Goal: Transaction & Acquisition: Download file/media

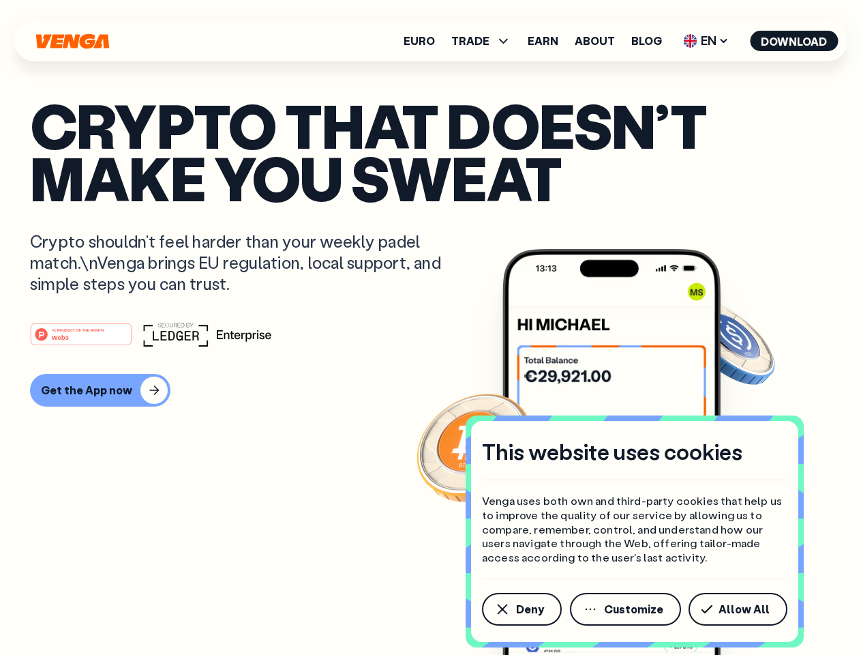
click at [430, 327] on div "#1 PRODUCT OF THE MONTH Web3" at bounding box center [430, 334] width 801 height 25
click at [521, 609] on span "Deny" at bounding box center [530, 609] width 28 height 11
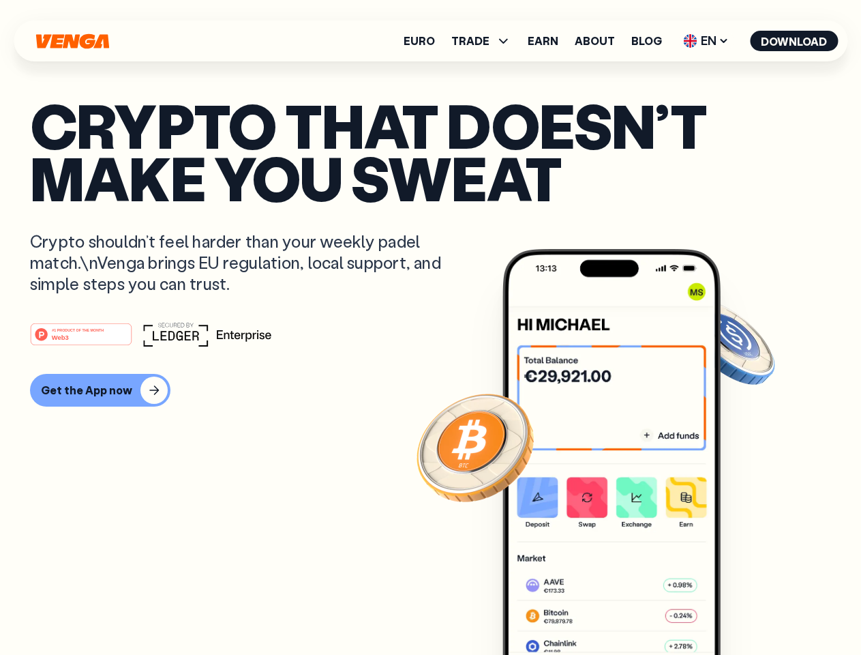
click at [627, 609] on img at bounding box center [612, 477] width 218 height 457
click at [741, 609] on article "Crypto that doesn’t make you sweat Crypto shouldn’t feel harder than your weekl…" at bounding box center [430, 354] width 801 height 511
click at [486, 41] on span "TRADE" at bounding box center [470, 40] width 38 height 11
click at [707, 41] on span "EN" at bounding box center [706, 41] width 55 height 22
click at [795, 41] on button "Download" at bounding box center [794, 41] width 88 height 20
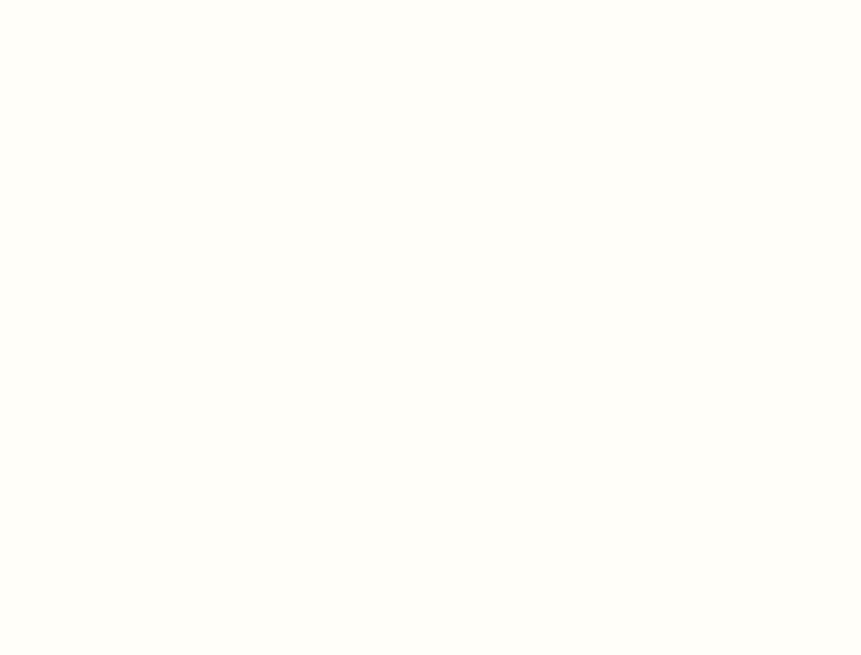
click at [430, 0] on html "This website uses cookies Venga uses both own and third-party cookies that help…" at bounding box center [430, 0] width 861 height 0
click at [98, 0] on html "This website uses cookies Venga uses both own and third-party cookies that help…" at bounding box center [430, 0] width 861 height 0
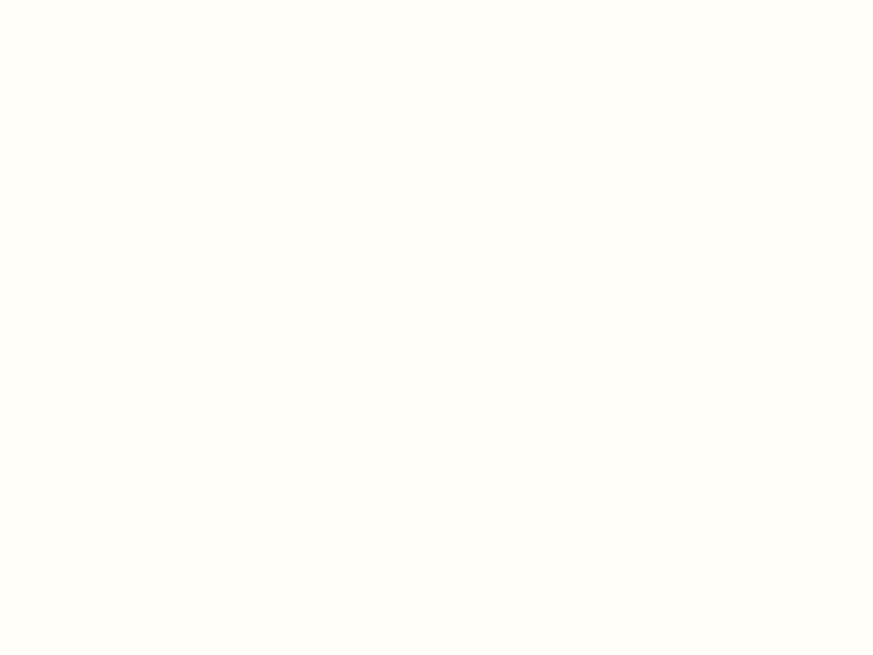
click at [83, 0] on html "This website uses cookies Venga uses both own and third-party cookies that help…" at bounding box center [436, 0] width 873 height 0
